Goal: Task Accomplishment & Management: Use online tool/utility

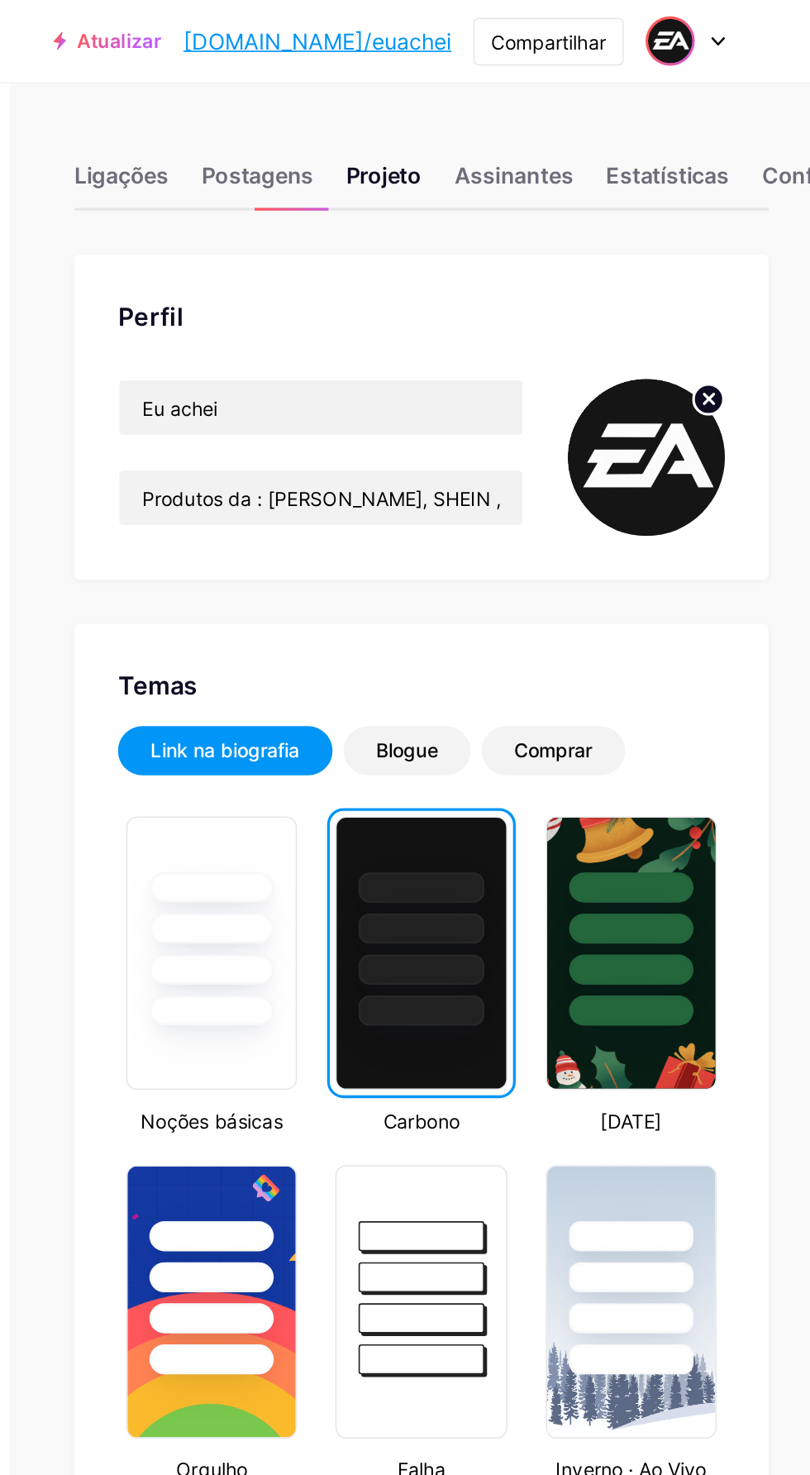
click at [737, 26] on img at bounding box center [724, 25] width 26 height 26
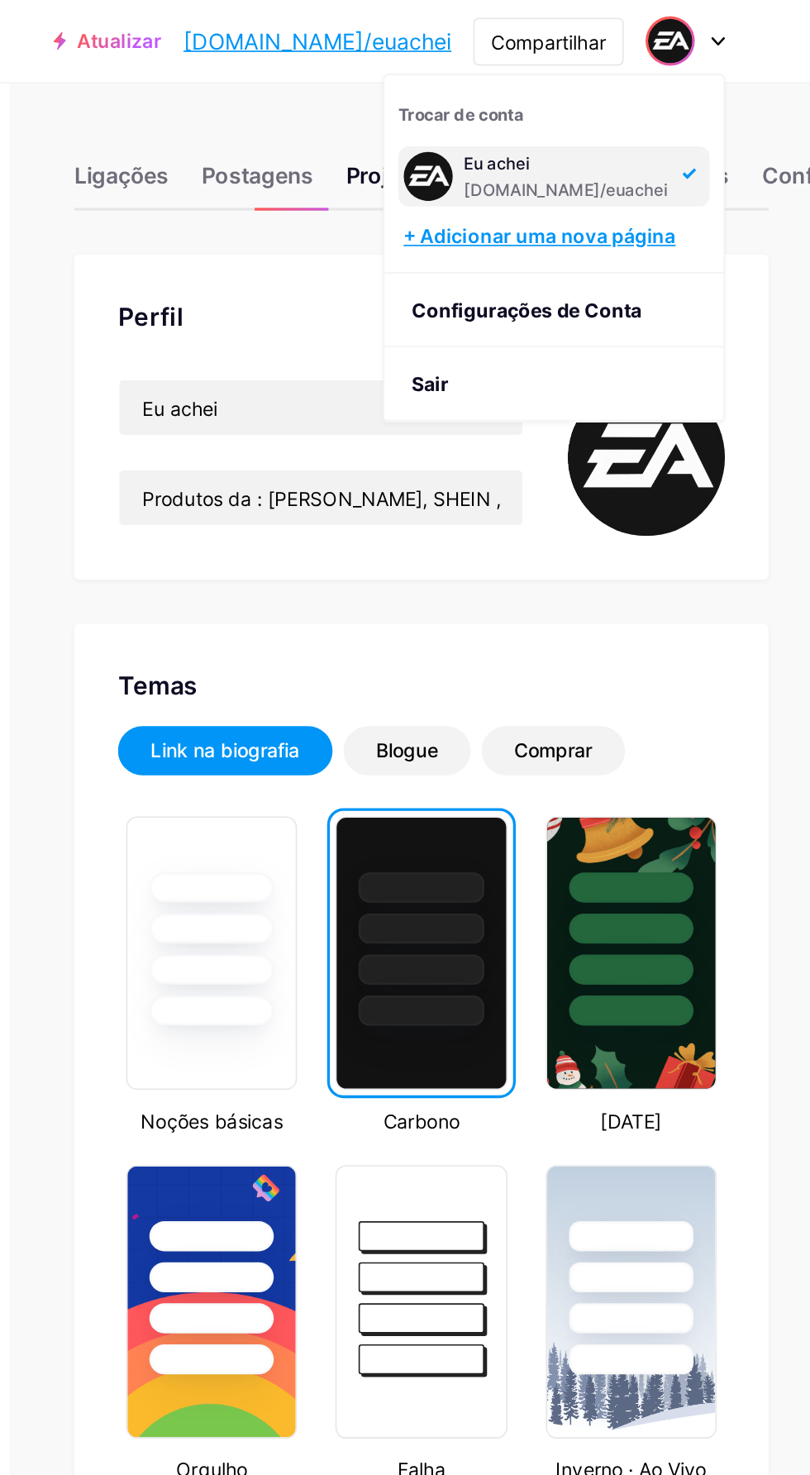
click at [727, 144] on font "+ Adicionar uma nova página" at bounding box center [645, 143] width 164 height 14
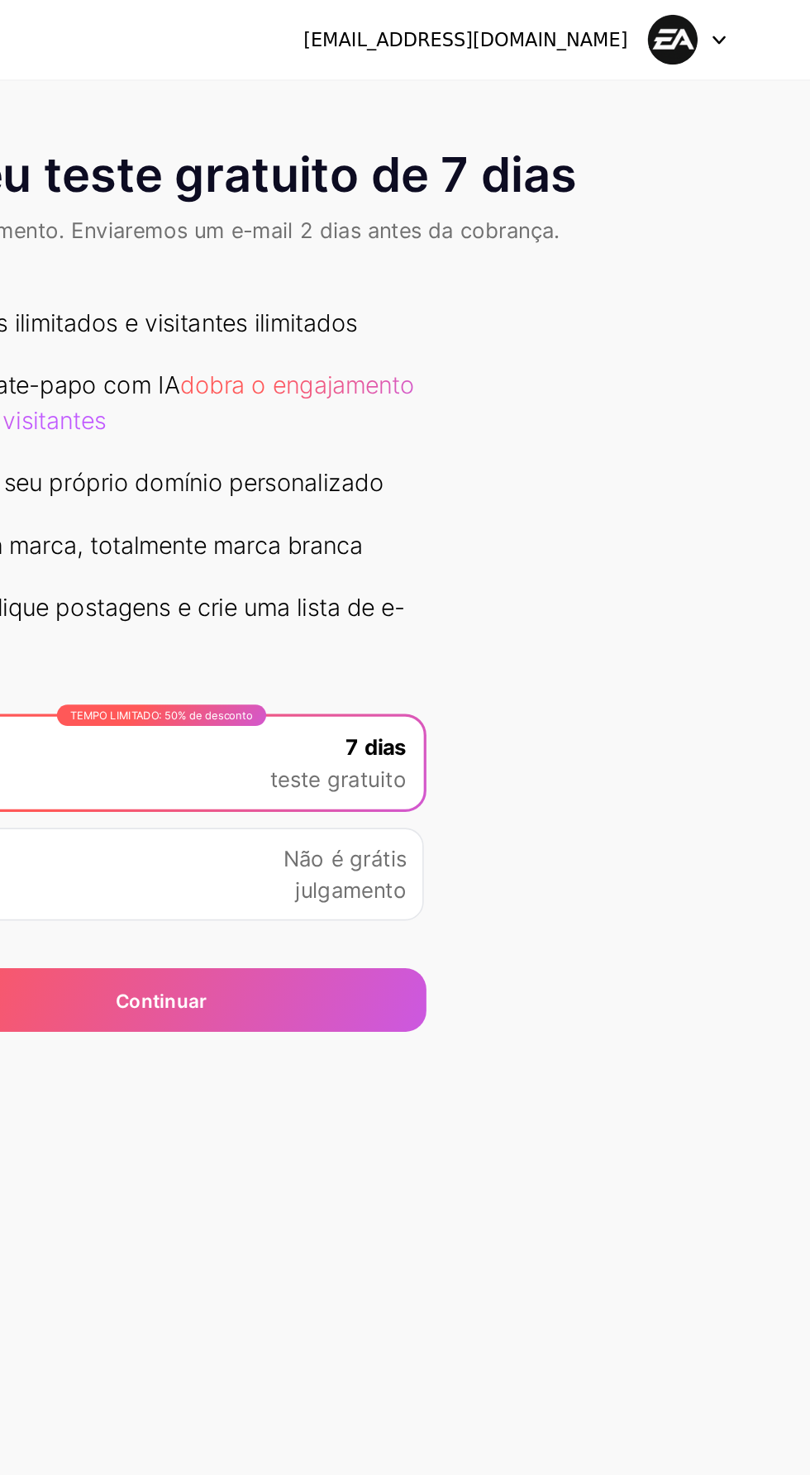
click at [742, 36] on div at bounding box center [733, 25] width 48 height 30
click at [684, 20] on font "[EMAIL_ADDRESS][DOMAIN_NAME]" at bounding box center [594, 24] width 203 height 13
